Goal: Information Seeking & Learning: Check status

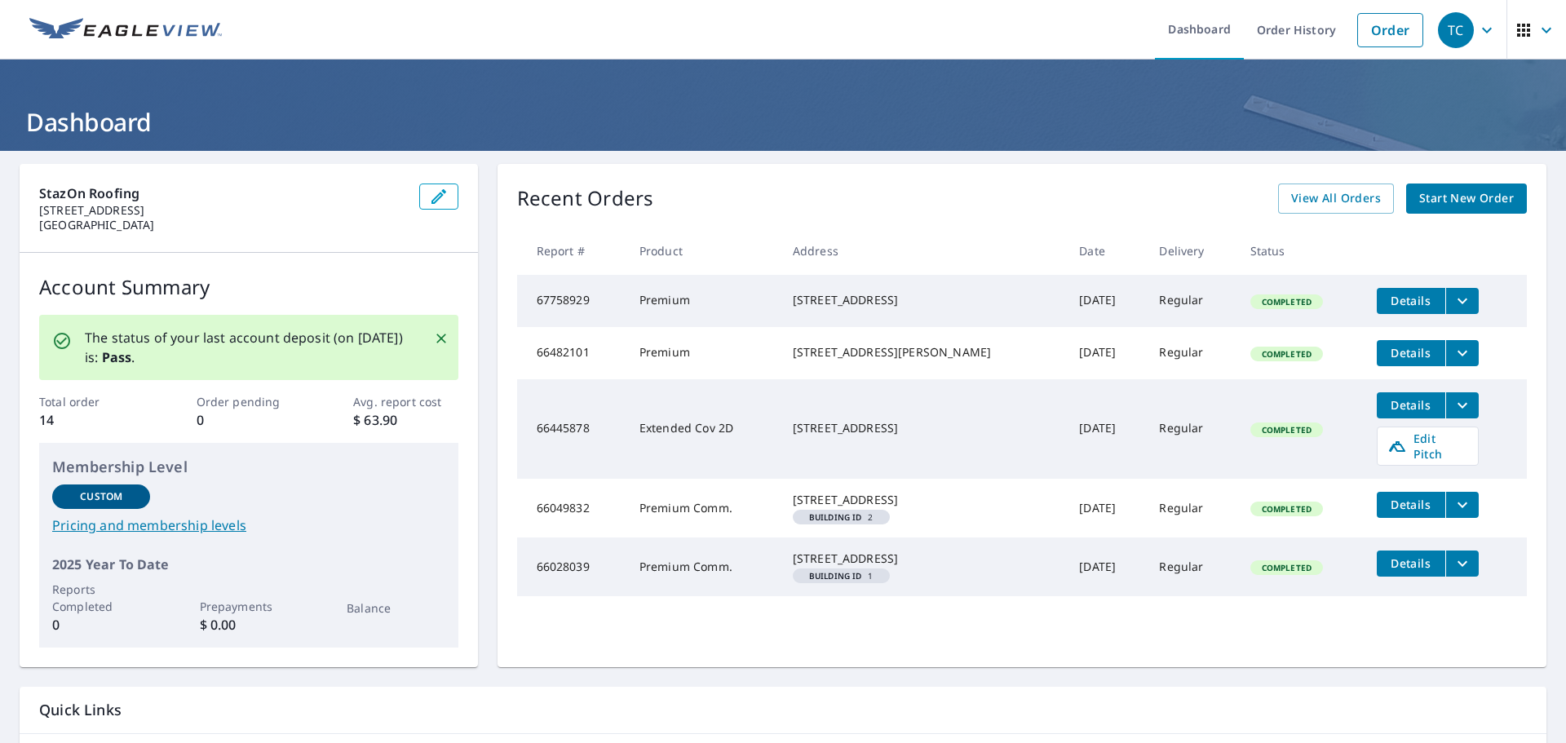
click at [1484, 38] on icon "button" at bounding box center [1487, 30] width 20 height 20
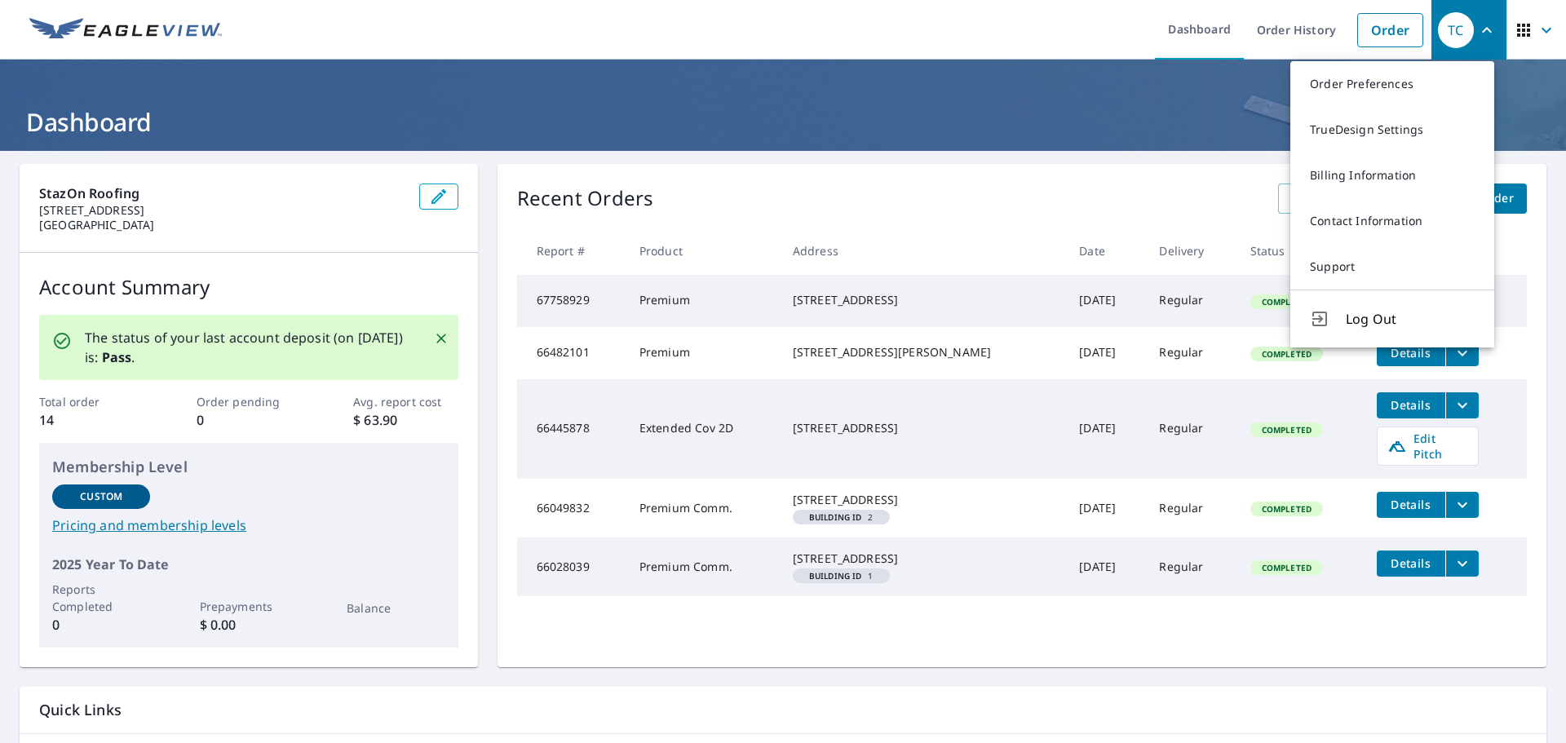
click at [1076, 188] on div "Recent Orders View All Orders Start New Order" at bounding box center [1022, 199] width 1010 height 30
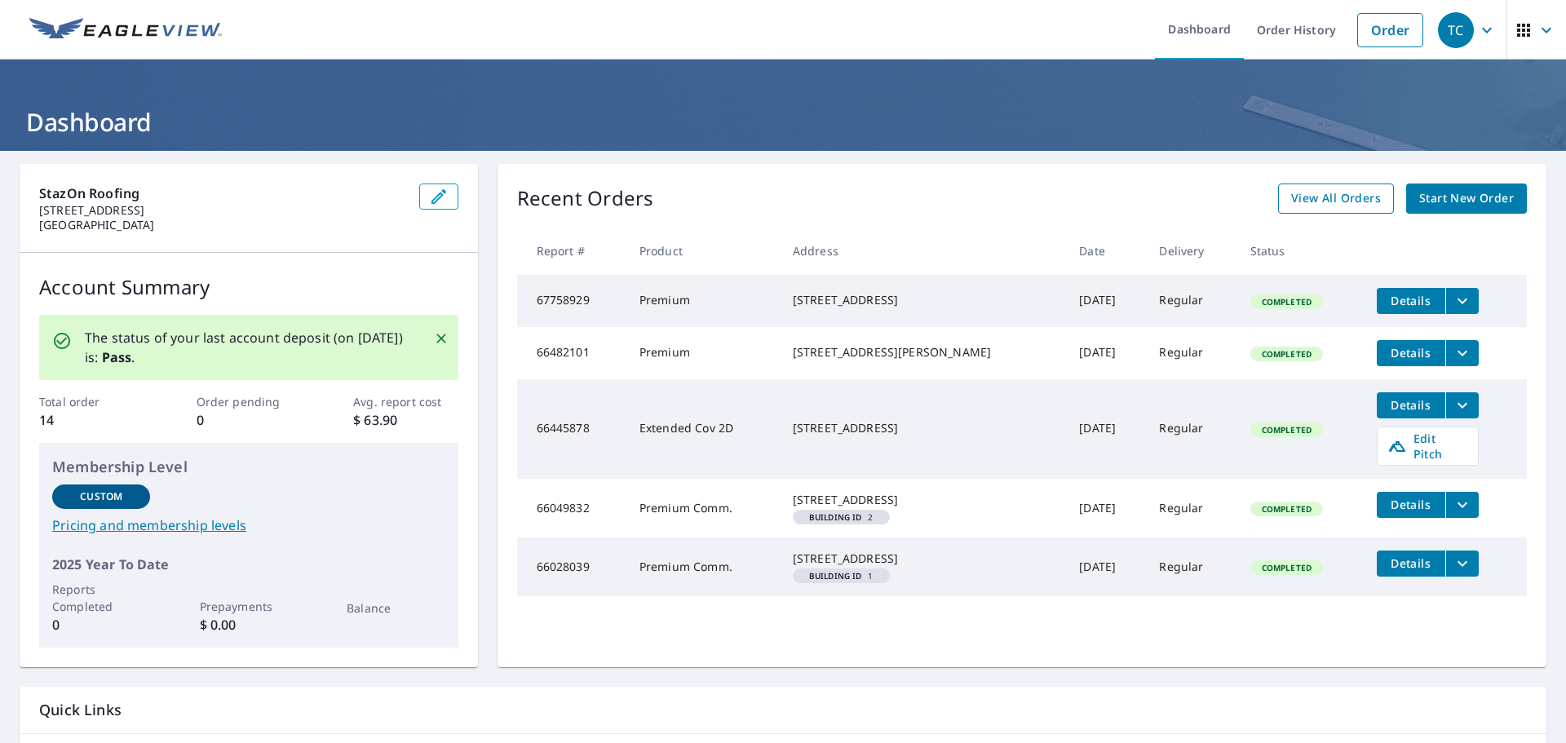
click at [1339, 201] on span "View All Orders" at bounding box center [1336, 198] width 90 height 20
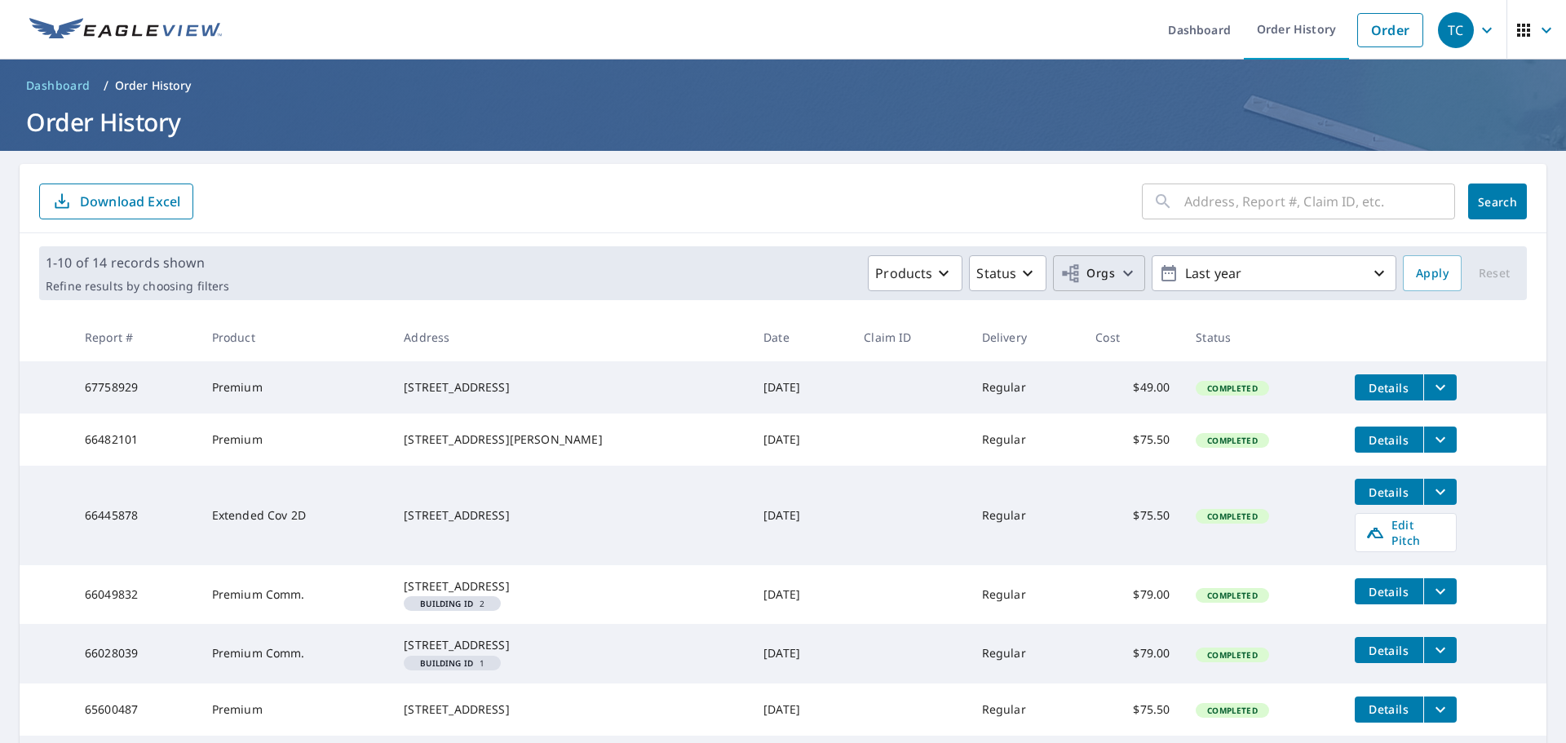
click at [1098, 273] on span "Orgs" at bounding box center [1088, 274] width 55 height 20
click at [771, 365] on input "StazOn Roofing, Inc." at bounding box center [770, 367] width 20 height 20
checkbox input "true"
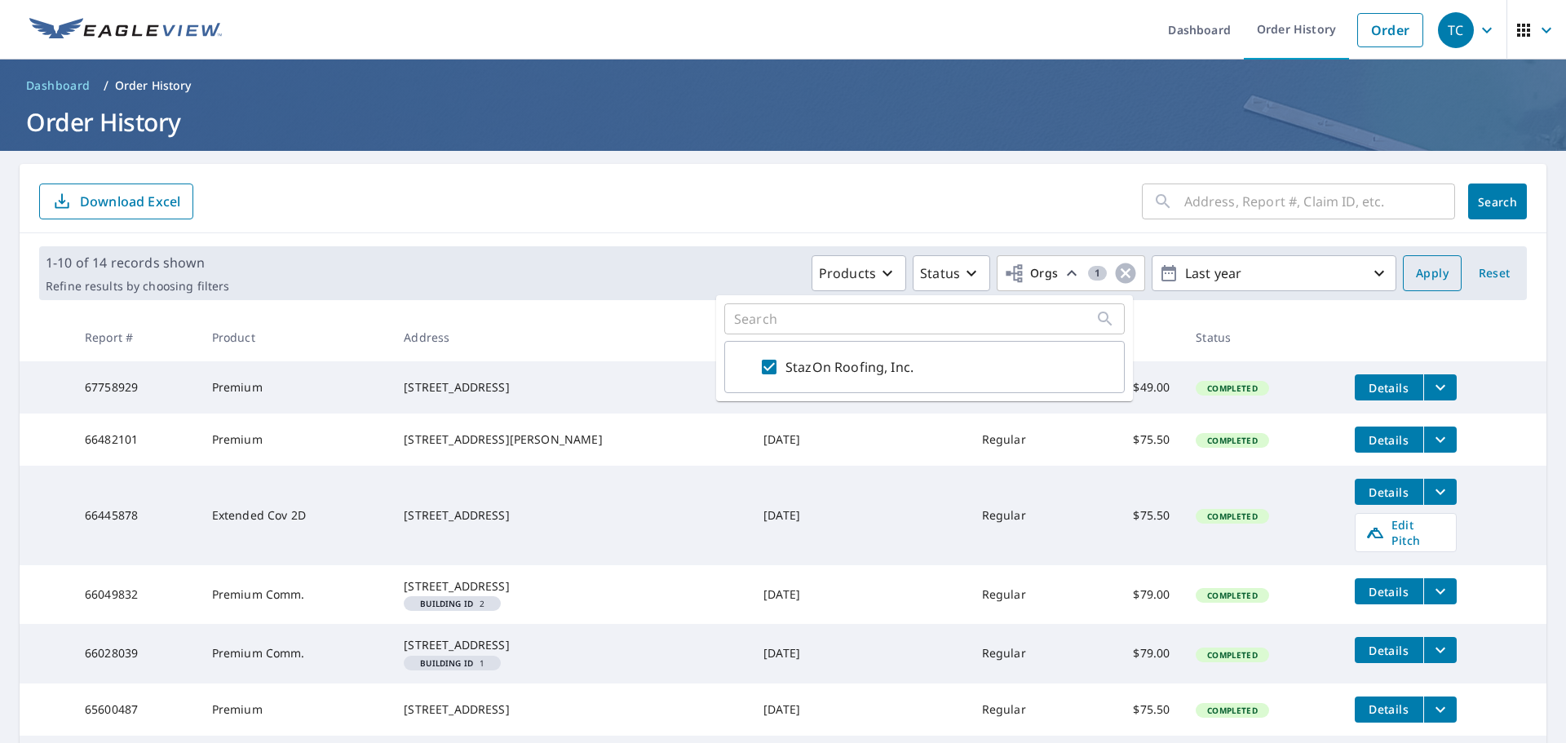
click at [1403, 275] on button "Apply" at bounding box center [1432, 273] width 59 height 36
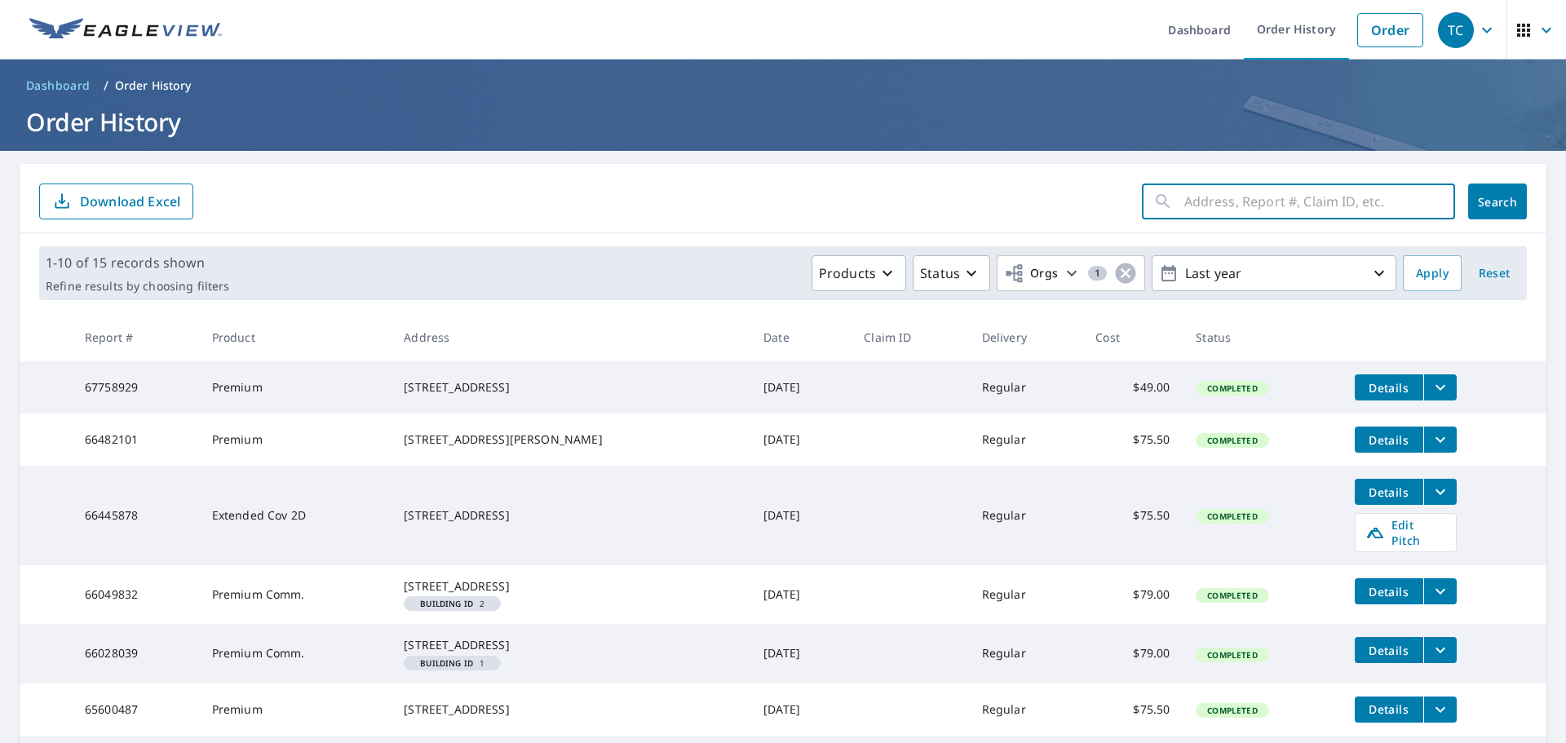
click at [1211, 202] on input "text" at bounding box center [1320, 202] width 271 height 46
type input "2320 gracy farms"
click at [1482, 200] on span "Search" at bounding box center [1498, 202] width 33 height 16
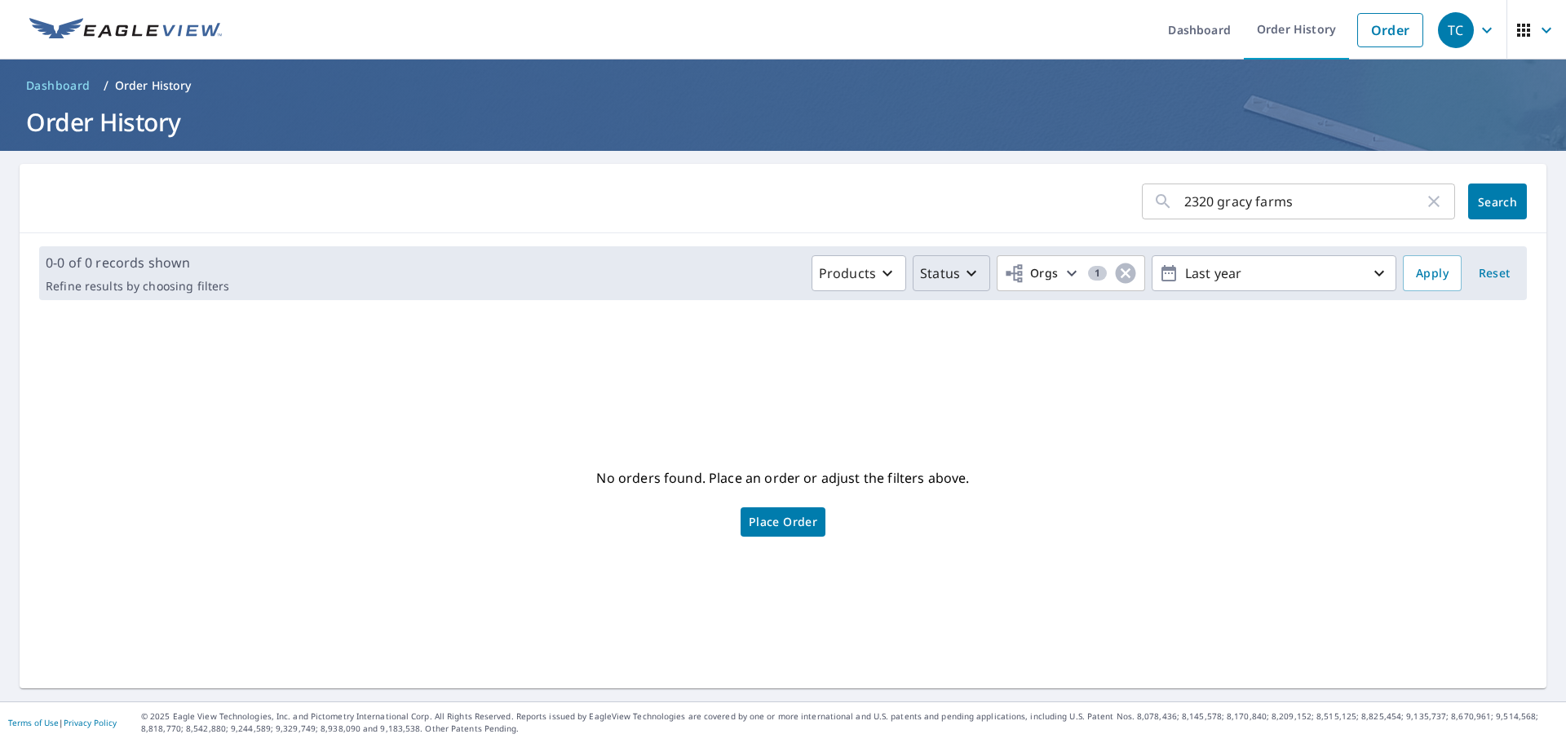
click at [965, 274] on icon "button" at bounding box center [972, 274] width 20 height 20
click at [878, 276] on icon "button" at bounding box center [888, 274] width 20 height 20
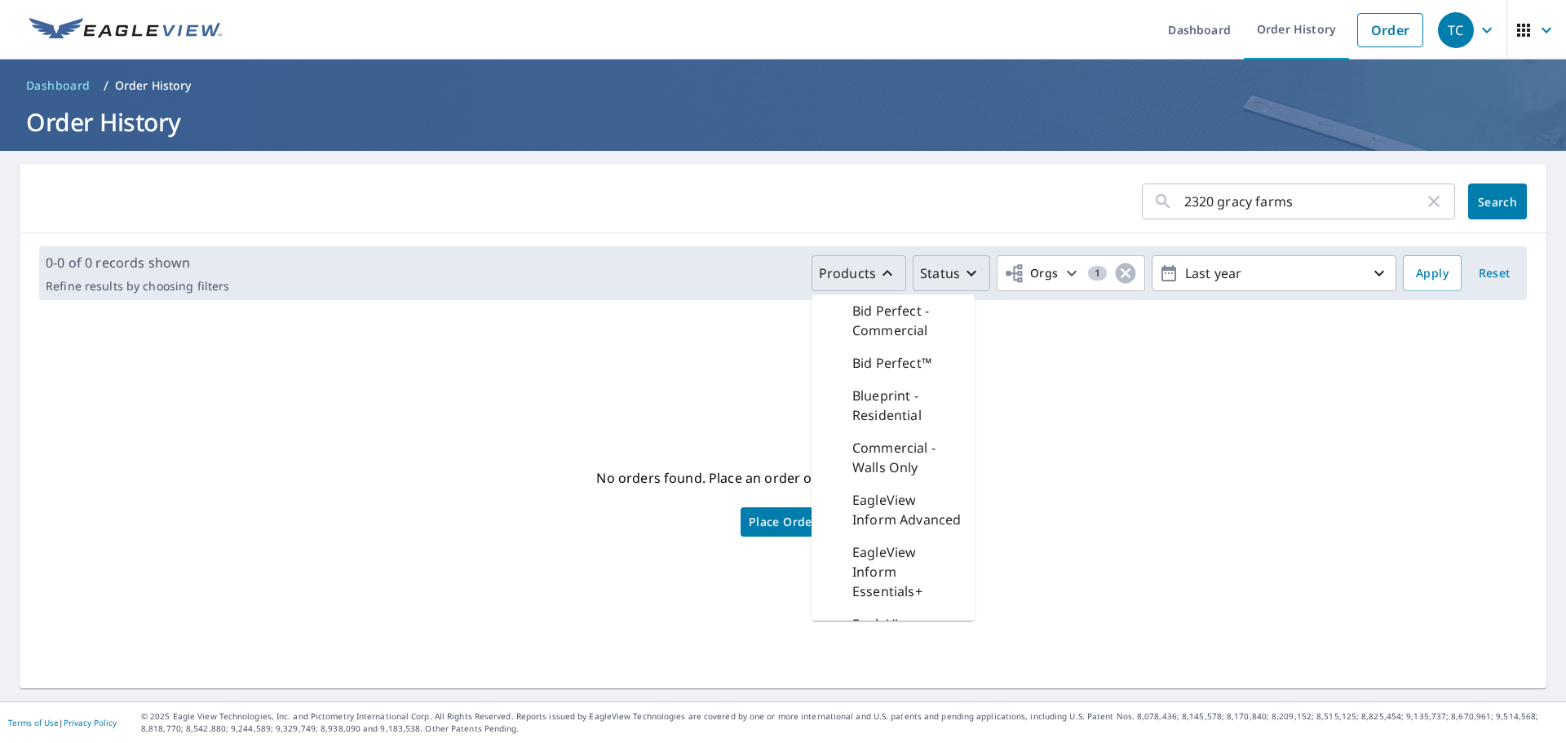
click at [919, 188] on form "2320 gracy farms ​ Search" at bounding box center [783, 202] width 1488 height 36
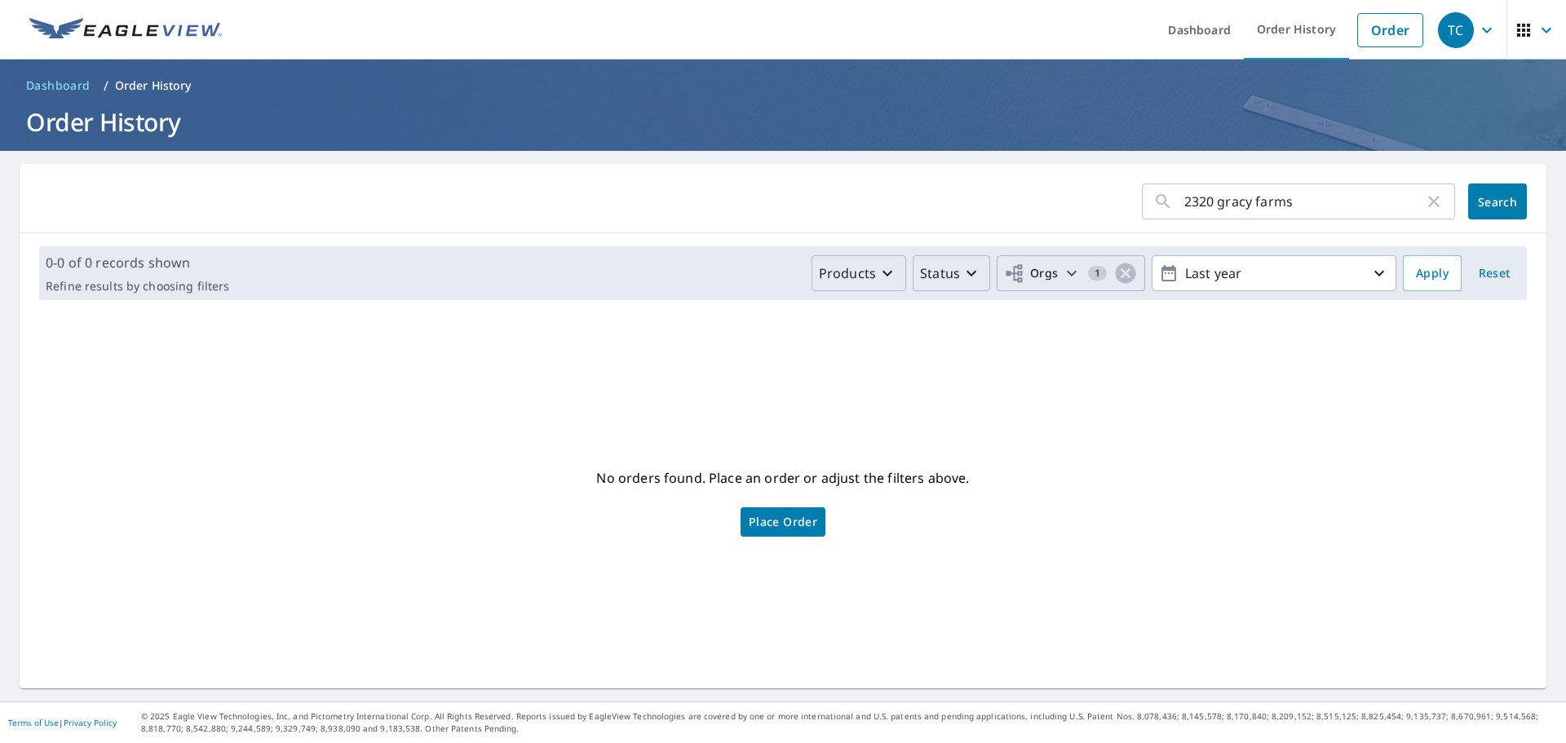
click at [1067, 274] on icon "button" at bounding box center [1072, 274] width 10 height 6
click at [1058, 220] on div "2320 gracy farms ​ Search" at bounding box center [783, 198] width 1527 height 69
click at [1210, 33] on link "Dashboard" at bounding box center [1199, 30] width 89 height 60
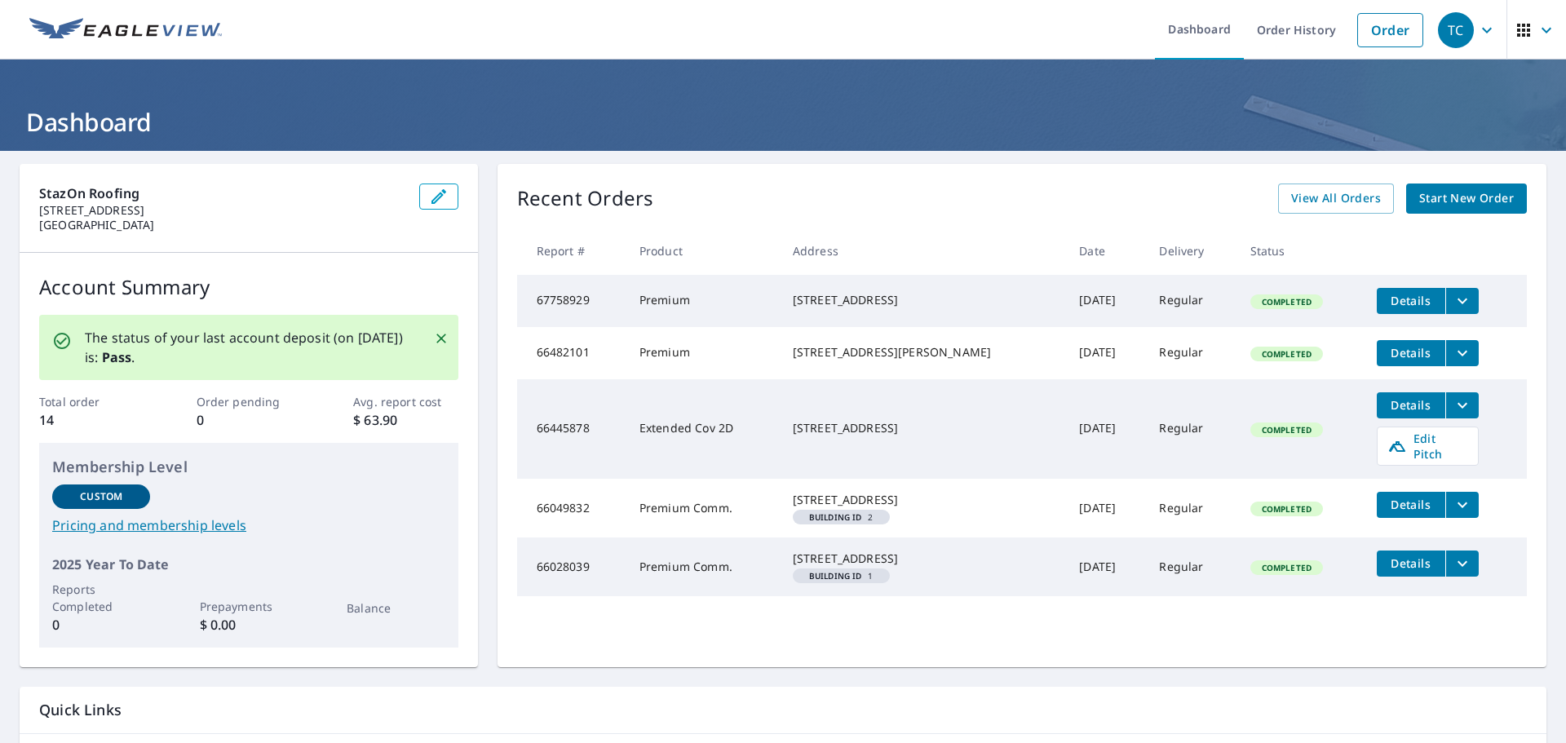
click at [1514, 38] on icon "button" at bounding box center [1524, 30] width 20 height 20
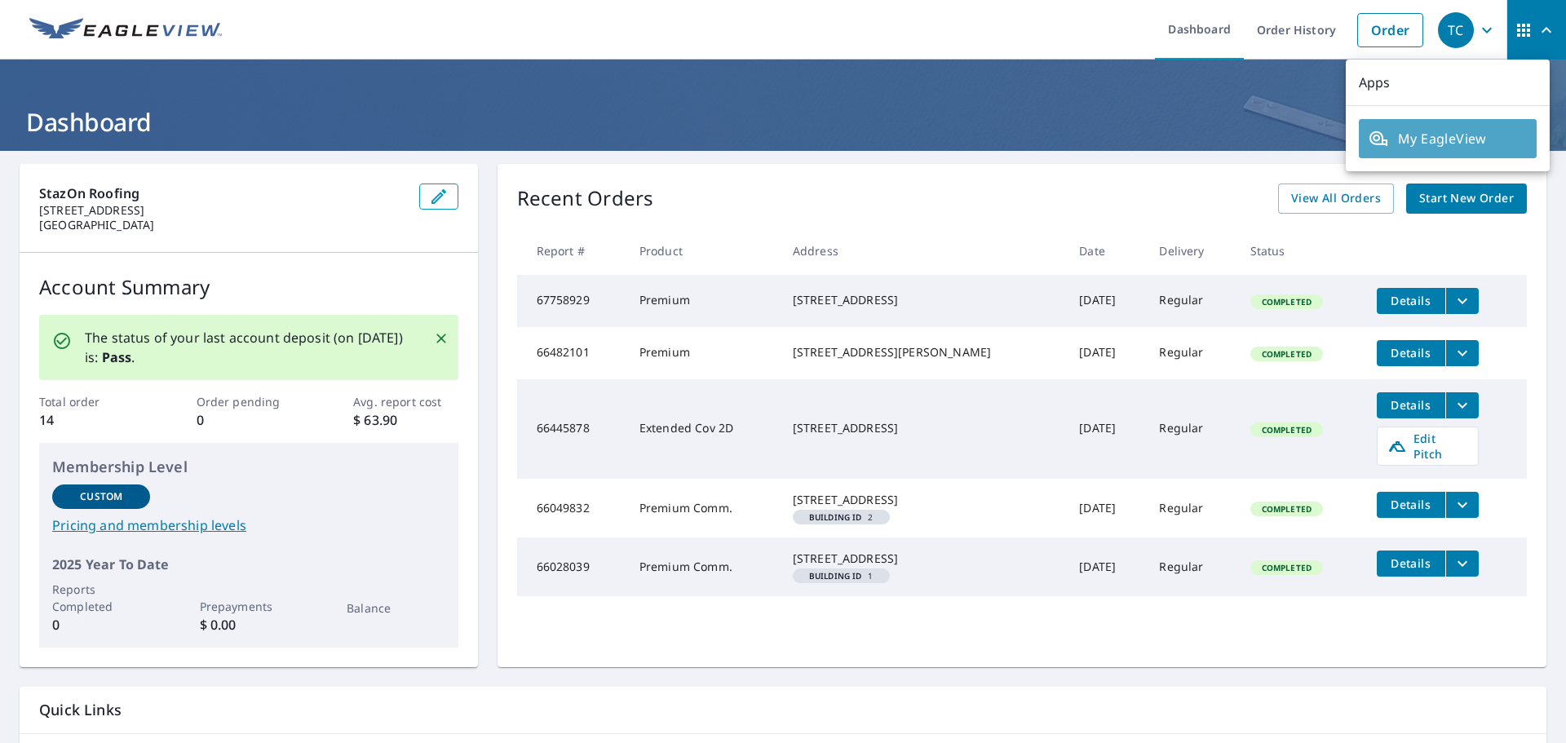
click at [1467, 135] on span "My EagleView" at bounding box center [1448, 139] width 158 height 20
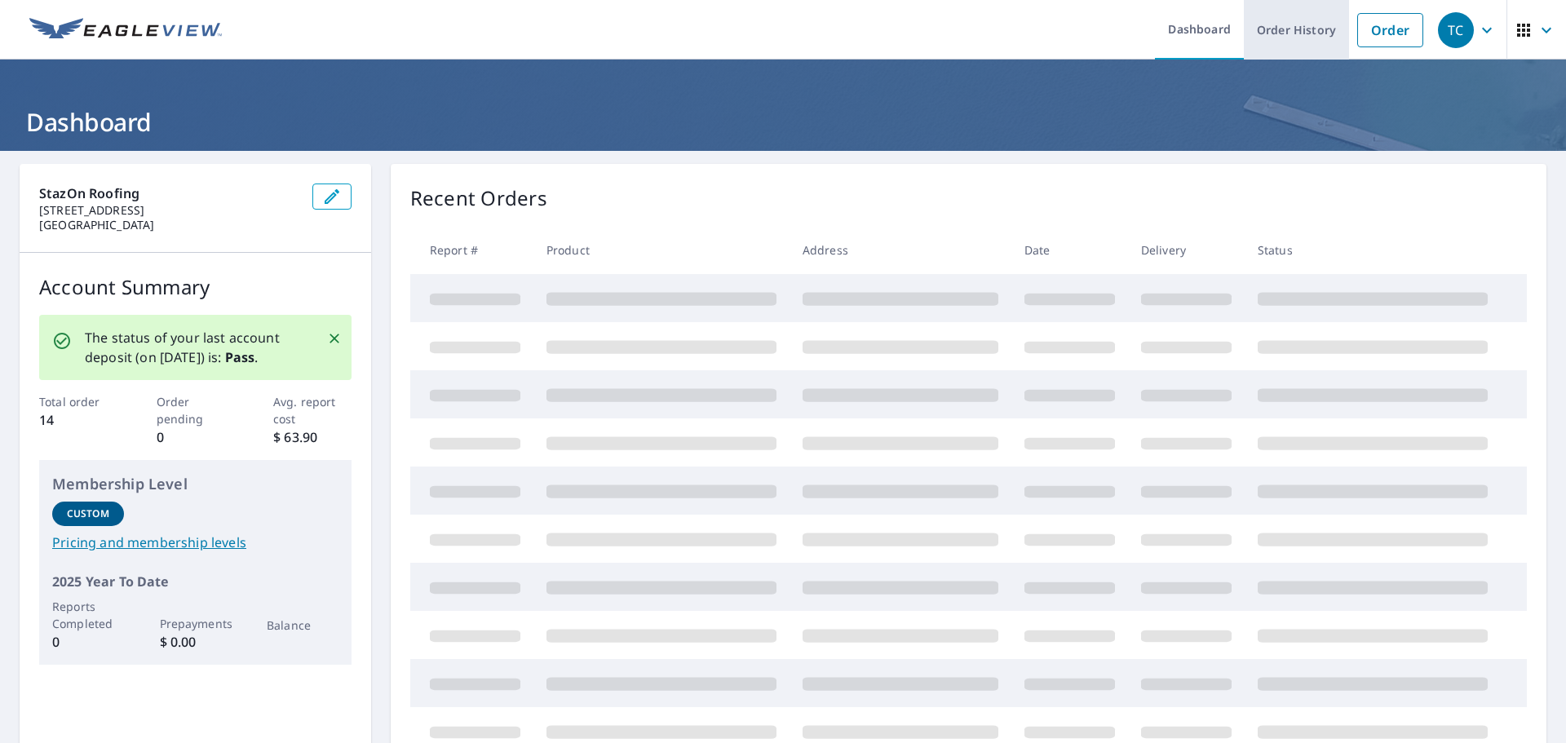
click at [1309, 37] on link "Order History" at bounding box center [1296, 30] width 105 height 60
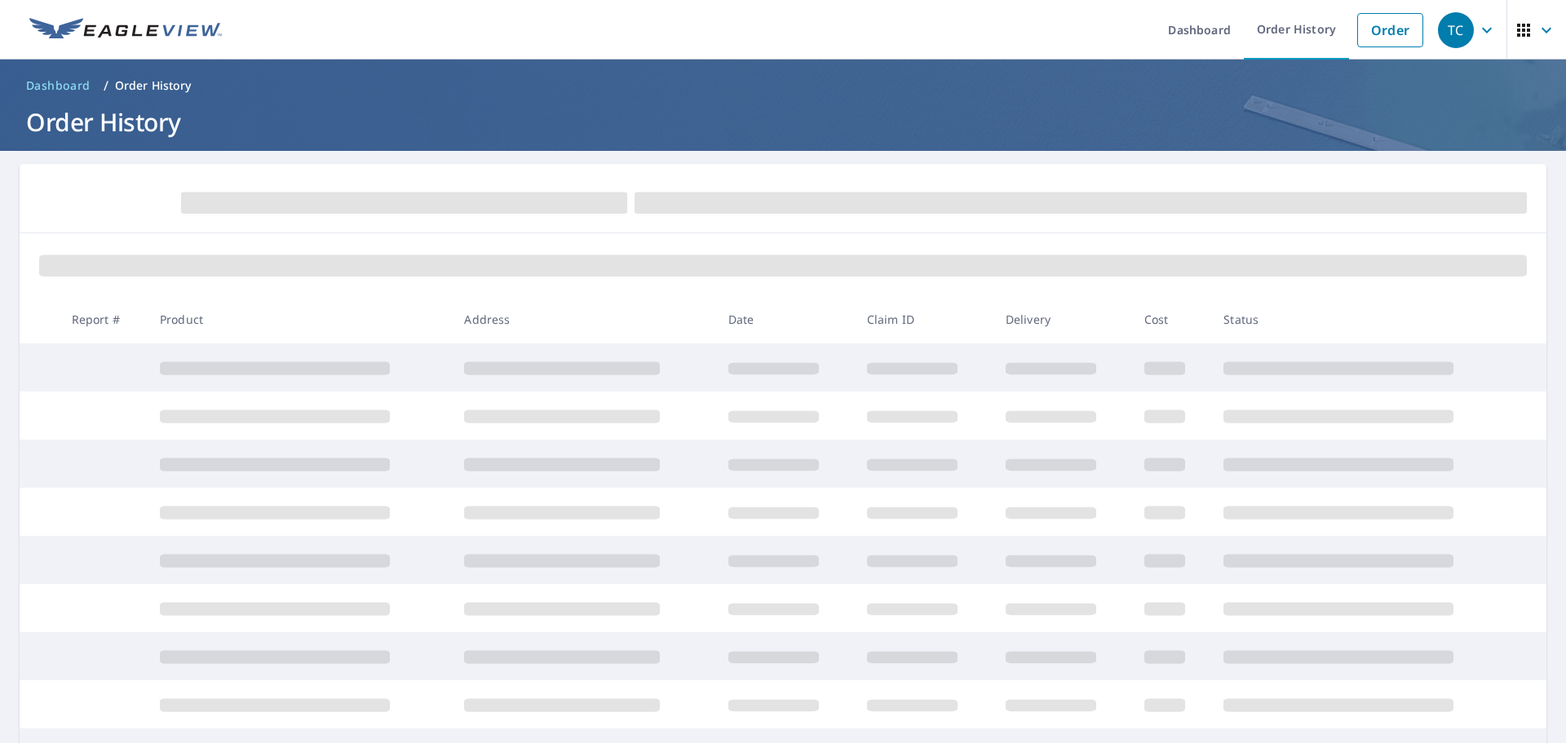
click at [1477, 36] on icon "button" at bounding box center [1487, 30] width 20 height 20
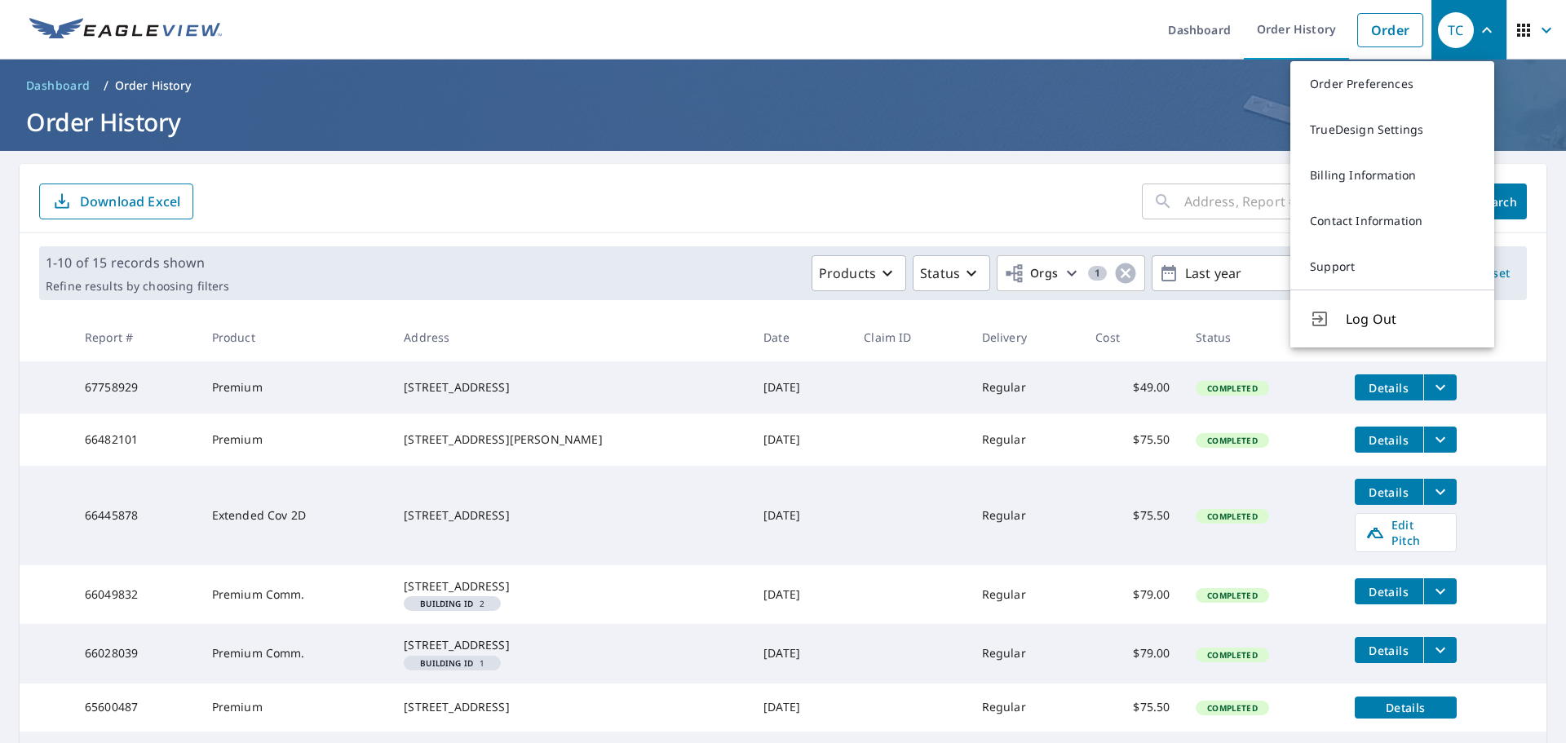
click at [1017, 180] on div "​ Search Download Excel" at bounding box center [783, 198] width 1527 height 69
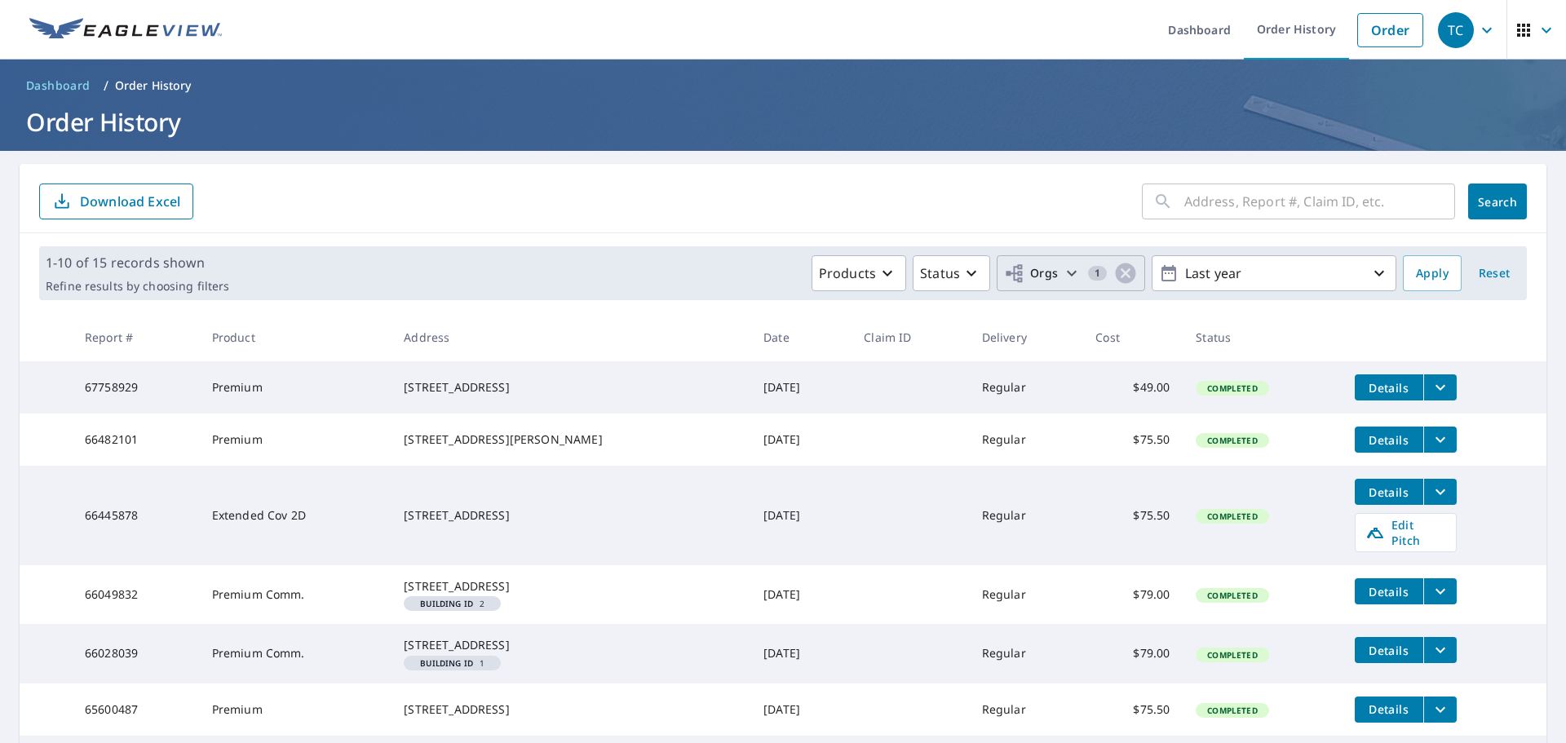
click at [1043, 277] on span "Orgs" at bounding box center [1031, 274] width 55 height 20
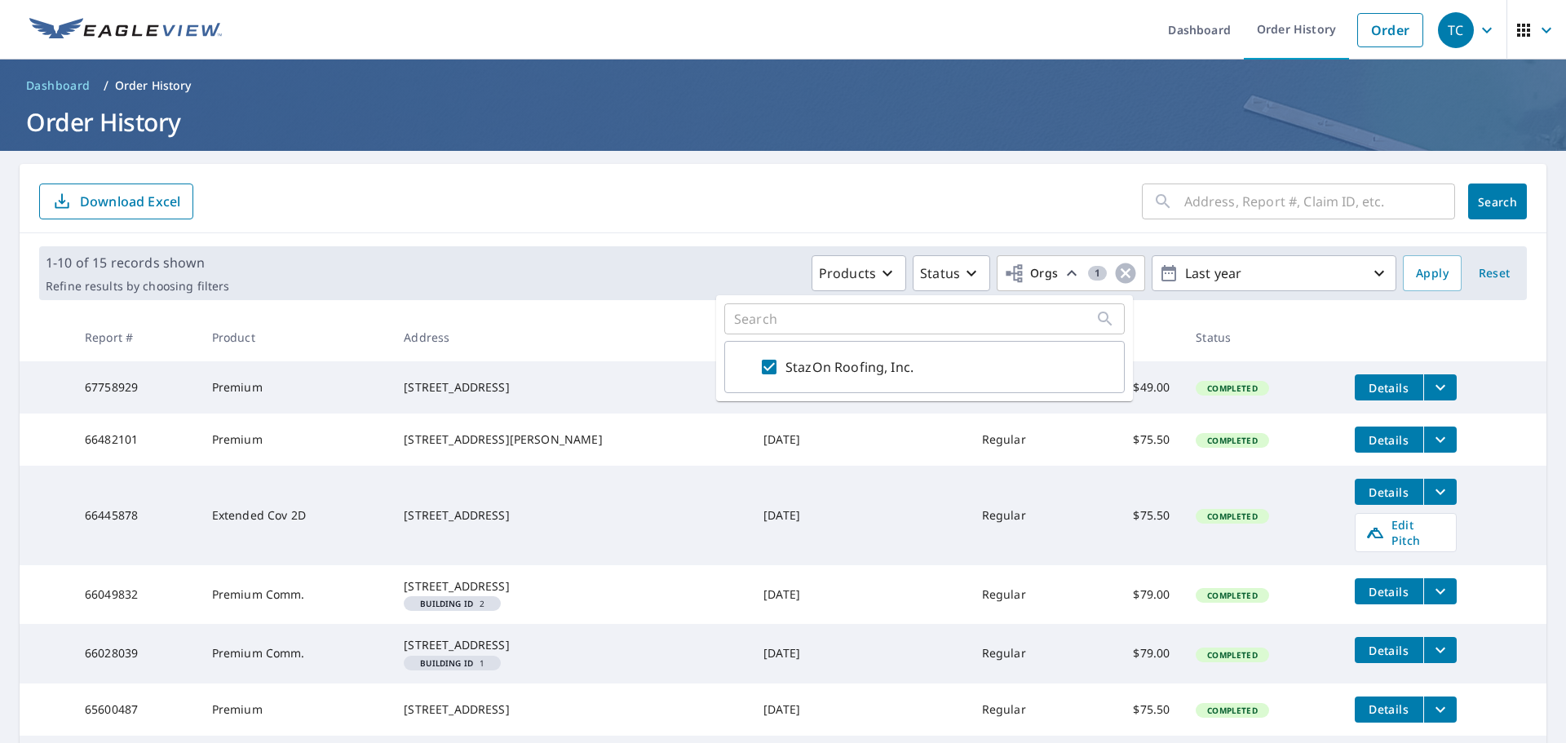
click at [777, 368] on input "StazOn Roofing, Inc." at bounding box center [770, 367] width 20 height 20
checkbox input "false"
click at [1437, 270] on button "Apply" at bounding box center [1432, 273] width 59 height 36
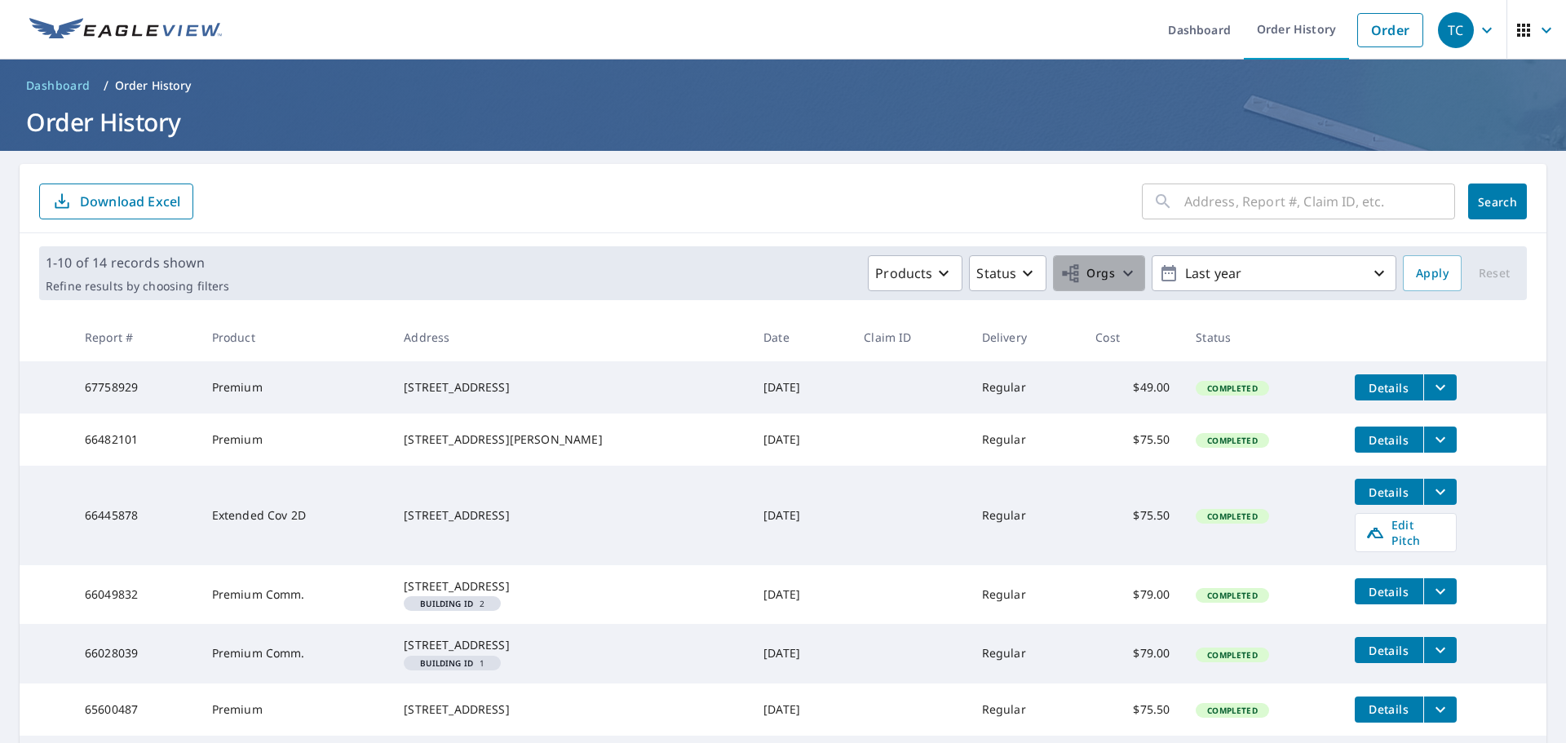
click at [1123, 274] on icon "button" at bounding box center [1128, 274] width 10 height 6
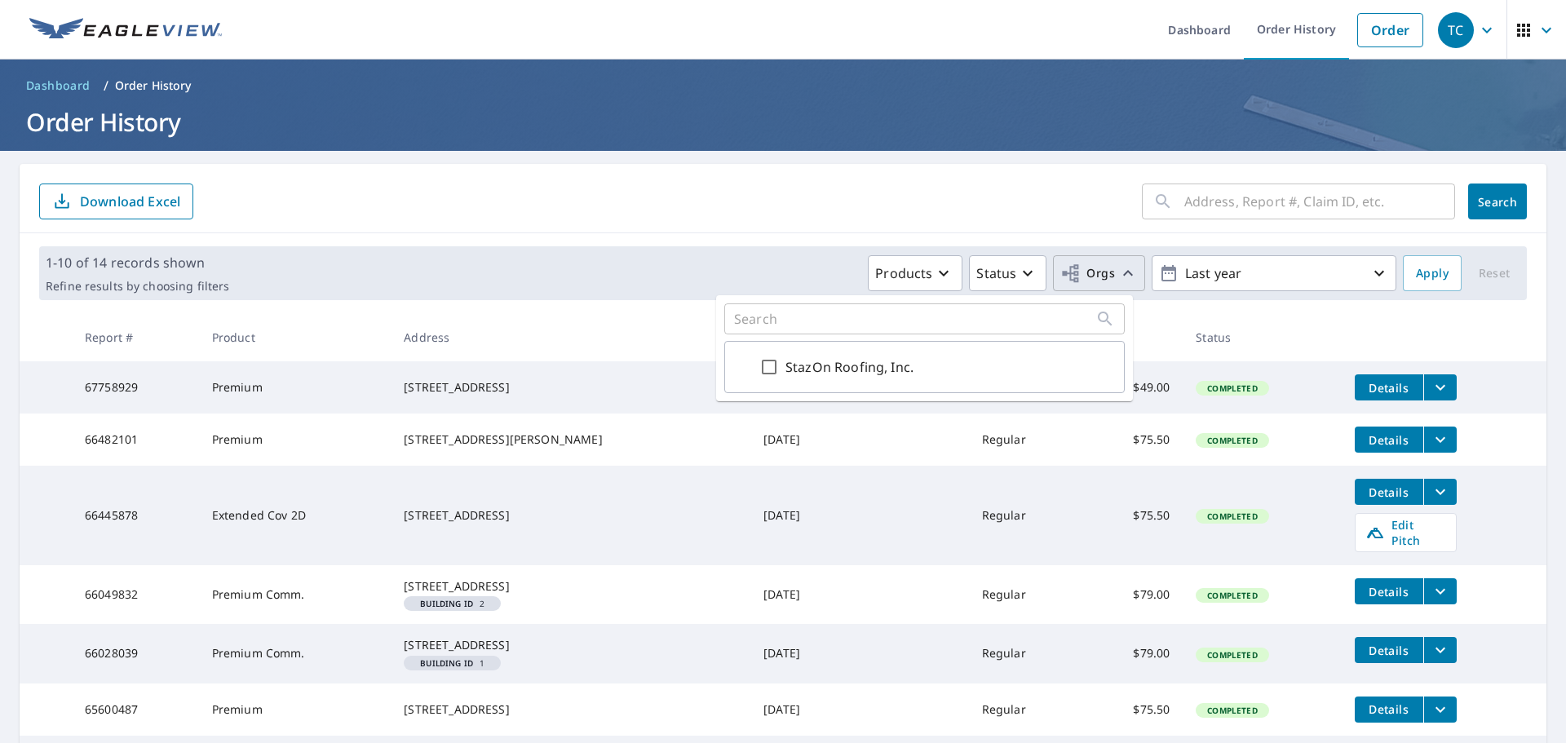
click at [767, 368] on input "StazOn Roofing, Inc." at bounding box center [770, 367] width 20 height 20
checkbox input "true"
click at [1434, 274] on span "Apply" at bounding box center [1432, 274] width 33 height 20
